Goal: Information Seeking & Learning: Learn about a topic

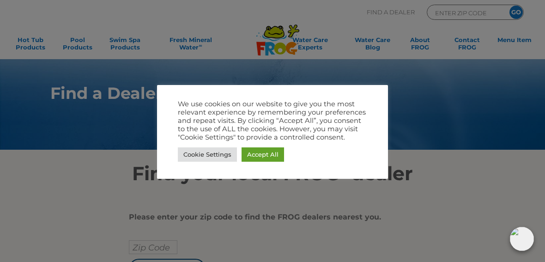
click at [251, 157] on link "Accept All" at bounding box center [263, 154] width 43 height 14
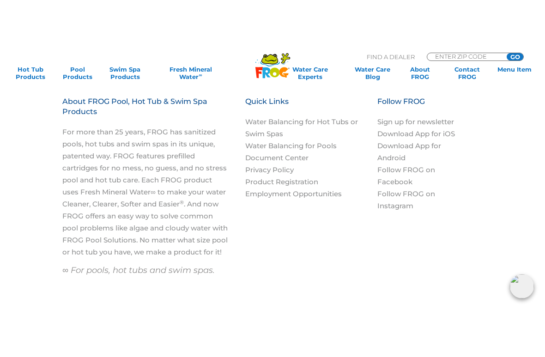
scroll to position [942, 0]
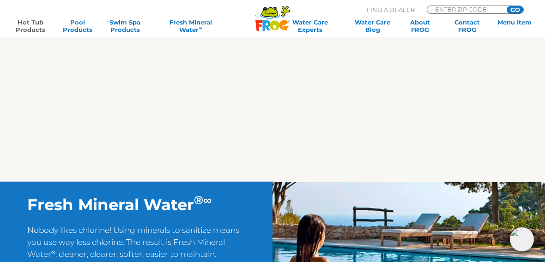
click at [32, 27] on link "Hot Tub Products" at bounding box center [30, 25] width 42 height 15
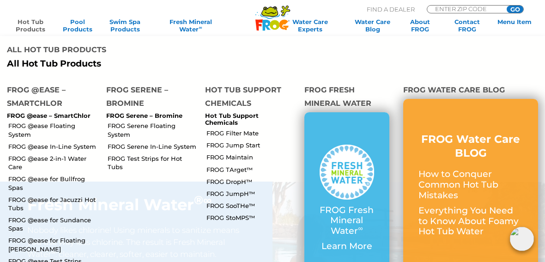
click at [49, 112] on p "FROG @ease – SmartChlor" at bounding box center [49, 115] width 85 height 7
click at [42, 122] on link "FROG @ease Floating System" at bounding box center [53, 130] width 91 height 17
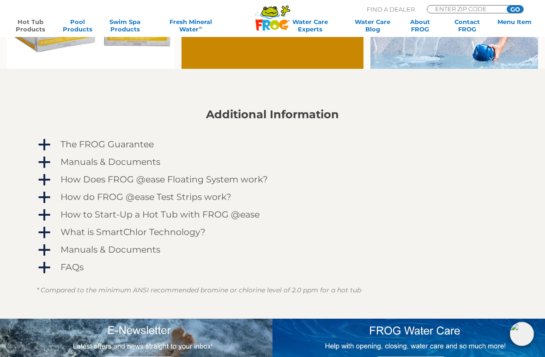
scroll to position [724, 0]
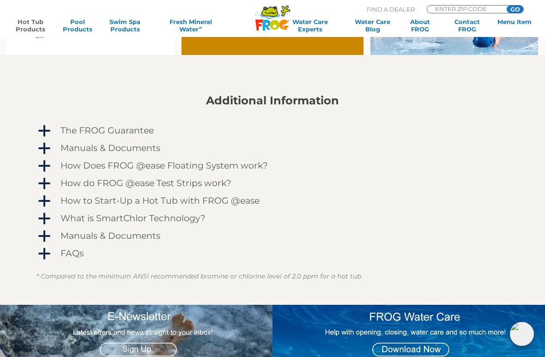
click at [45, 135] on span "a" at bounding box center [44, 131] width 14 height 14
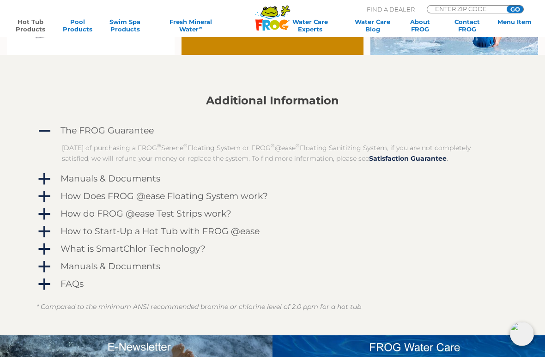
click at [43, 182] on span "a" at bounding box center [44, 179] width 14 height 14
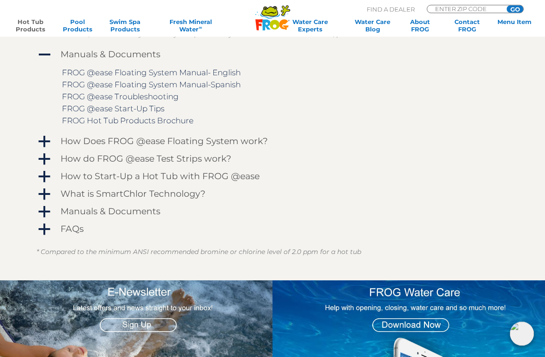
scroll to position [863, 0]
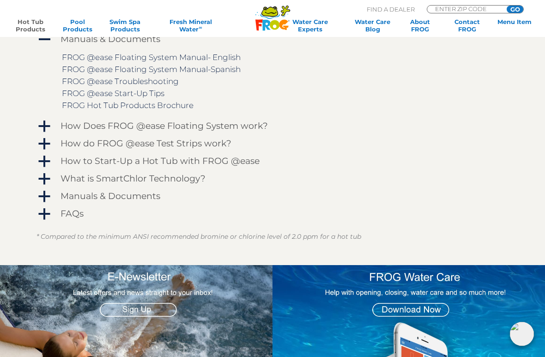
click at [41, 128] on span "a" at bounding box center [44, 127] width 14 height 14
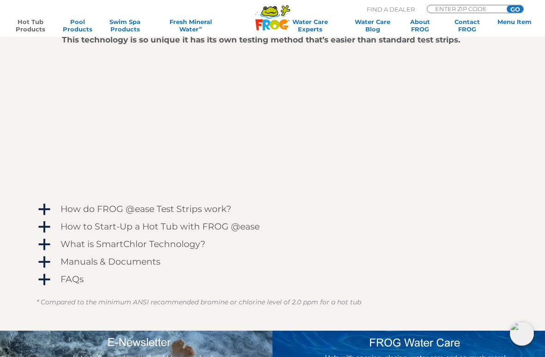
scroll to position [1045, 0]
click at [42, 213] on span "a" at bounding box center [44, 210] width 14 height 14
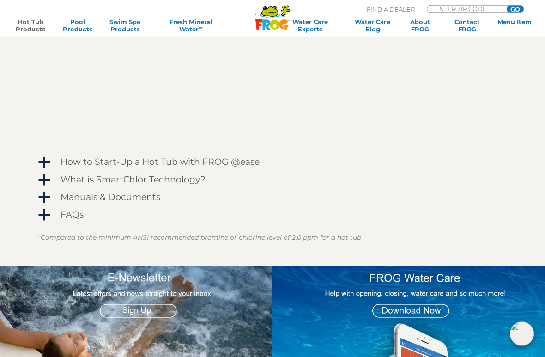
scroll to position [1375, 0]
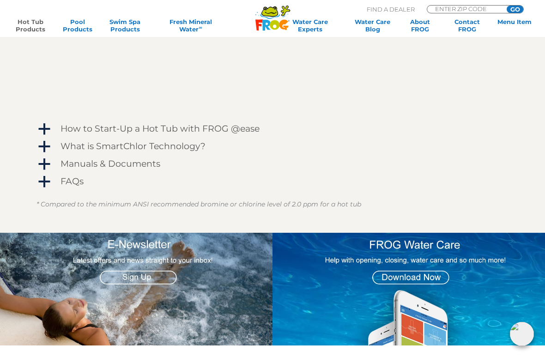
click at [43, 130] on span "a" at bounding box center [44, 129] width 14 height 14
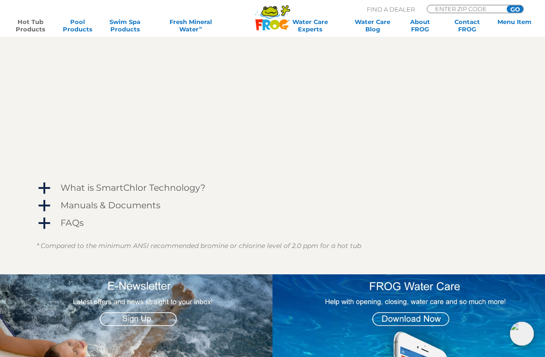
scroll to position [1492, 0]
click at [46, 189] on span "a" at bounding box center [44, 189] width 14 height 14
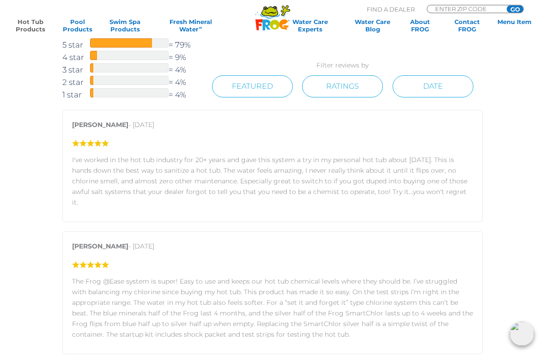
scroll to position [2251, 0]
